Goal: Task Accomplishment & Management: Use online tool/utility

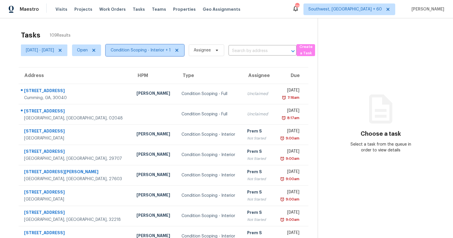
click at [164, 50] on span "Condition Scoping - Interior + 1" at bounding box center [141, 50] width 60 height 6
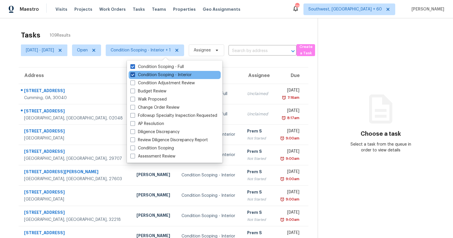
click at [160, 76] on label "Condition Scoping - Interior" at bounding box center [160, 75] width 61 height 6
click at [134, 76] on input "Condition Scoping - Interior" at bounding box center [132, 74] width 4 height 4
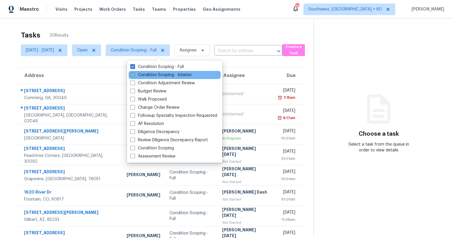
click at [173, 77] on label "Condition Scoping - Interior" at bounding box center [160, 75] width 61 height 6
click at [134, 76] on input "Condition Scoping - Interior" at bounding box center [132, 74] width 4 height 4
checkbox input "true"
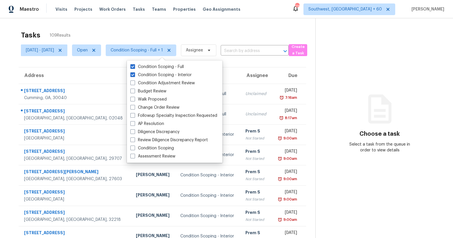
click at [129, 21] on div "Tasks 109 Results Sun, Sep 28 - Wed, Oct 01 Open Condition Scoping - Full + 1 A…" at bounding box center [226, 160] width 453 height 284
